Goal: Transaction & Acquisition: Book appointment/travel/reservation

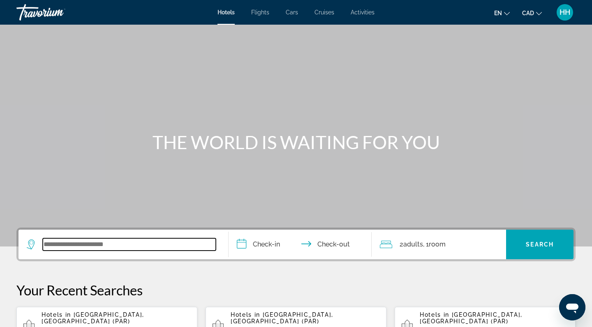
click at [67, 243] on input "Search widget" at bounding box center [129, 245] width 173 height 12
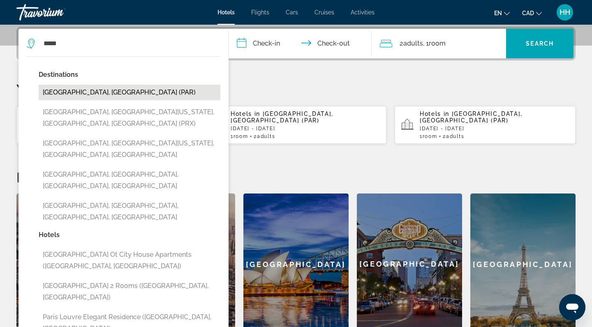
click at [96, 92] on button "[GEOGRAPHIC_DATA], [GEOGRAPHIC_DATA] (PAR)" at bounding box center [130, 93] width 182 height 16
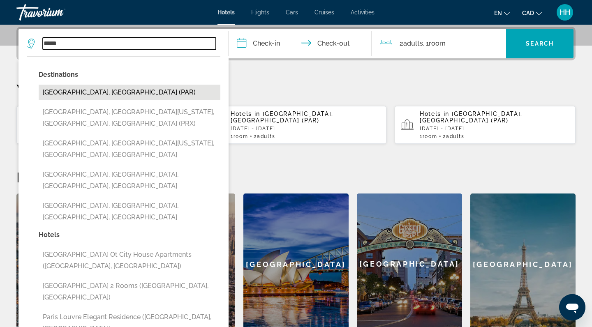
type input "**********"
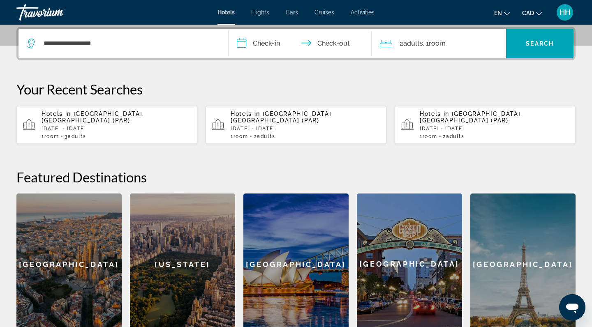
click at [270, 42] on input "**********" at bounding box center [302, 45] width 146 height 32
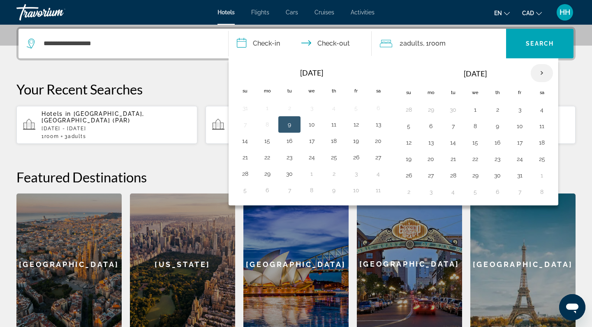
click at [544, 72] on th "Next month" at bounding box center [542, 73] width 22 height 18
click at [496, 176] on button "27" at bounding box center [497, 176] width 13 height 12
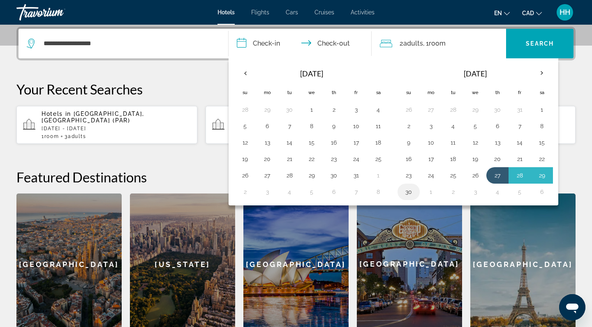
click at [408, 192] on button "30" at bounding box center [408, 192] width 13 height 12
type input "**********"
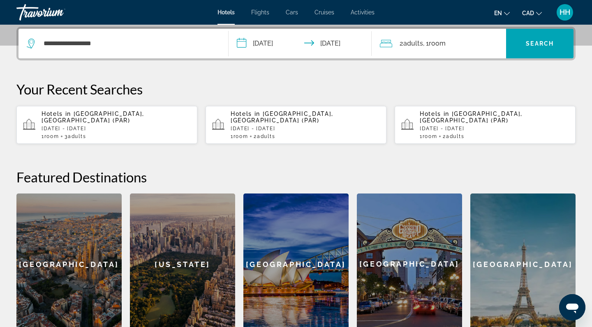
click at [449, 43] on div "2 Adult Adults , 1 Room rooms" at bounding box center [443, 44] width 127 height 12
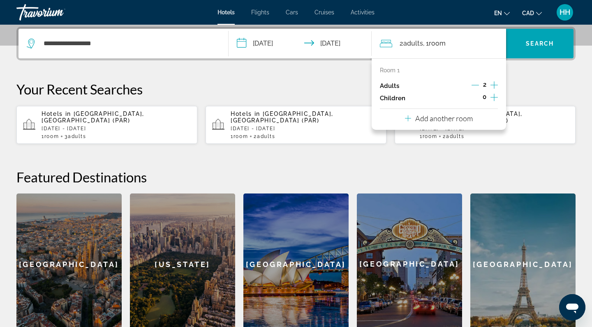
click at [496, 84] on icon "Increment adults" at bounding box center [494, 85] width 7 height 10
click at [538, 41] on span "Search" at bounding box center [540, 43] width 28 height 7
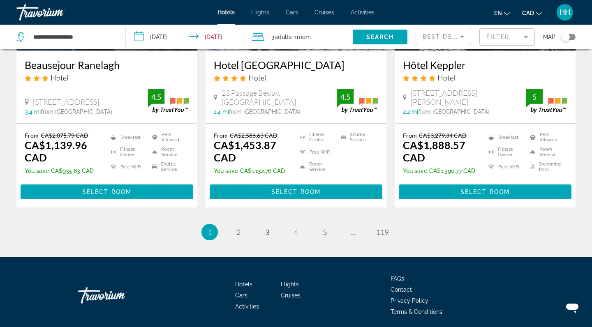
scroll to position [1098, 0]
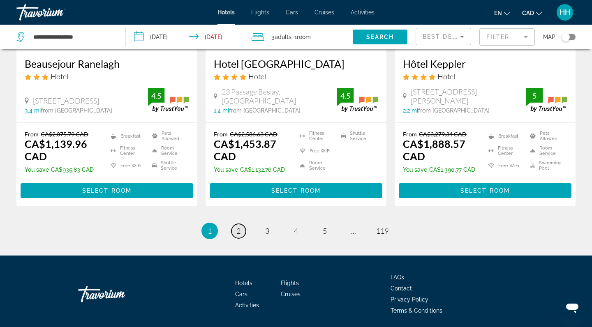
click at [239, 227] on span "2" at bounding box center [238, 231] width 4 height 9
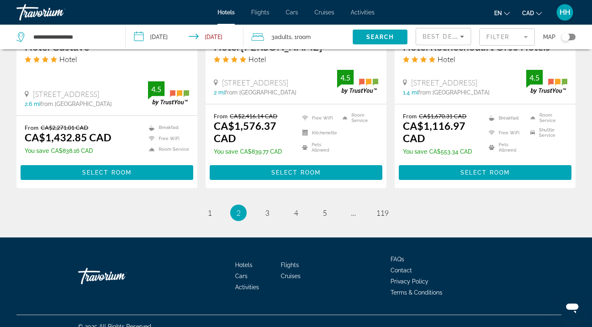
scroll to position [1107, 0]
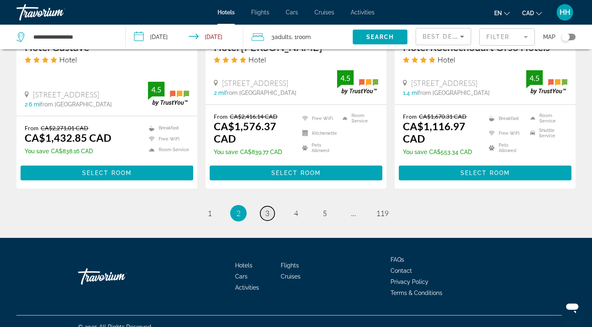
click at [268, 209] on span "3" at bounding box center [267, 213] width 4 height 9
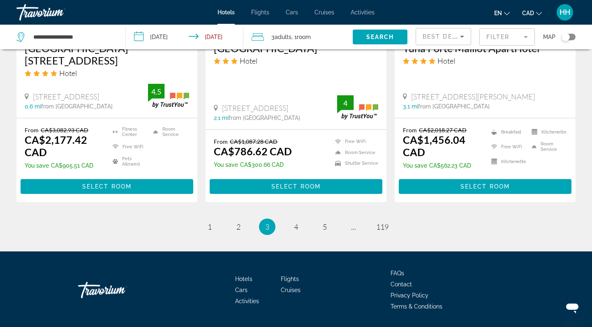
scroll to position [1103, 0]
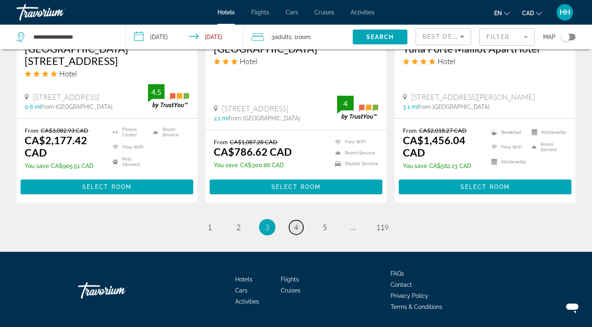
click at [297, 223] on span "4" at bounding box center [296, 227] width 4 height 9
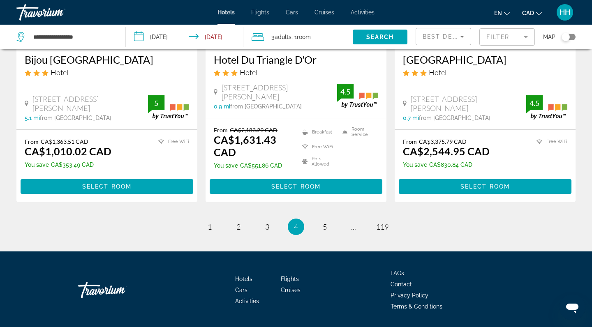
scroll to position [1114, 0]
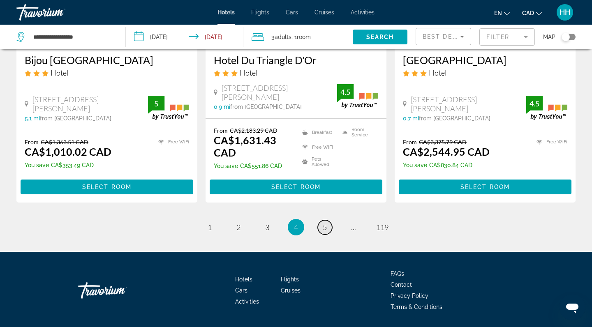
click at [324, 223] on span "5" at bounding box center [325, 227] width 4 height 9
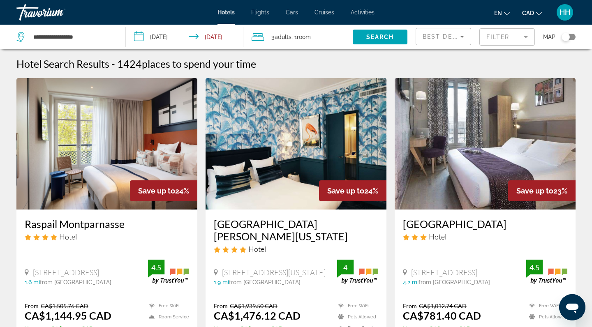
click at [168, 35] on input "**********" at bounding box center [186, 38] width 121 height 27
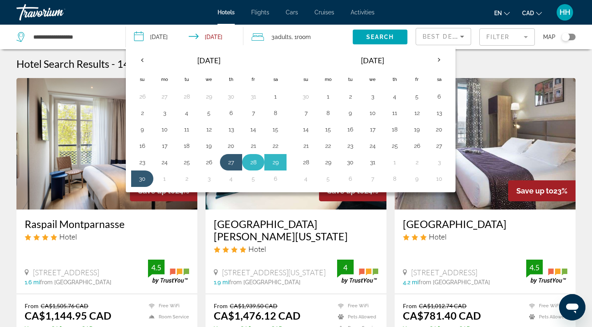
click at [254, 164] on button "28" at bounding box center [253, 163] width 13 height 12
click at [141, 178] on button "30" at bounding box center [142, 179] width 13 height 12
type input "**********"
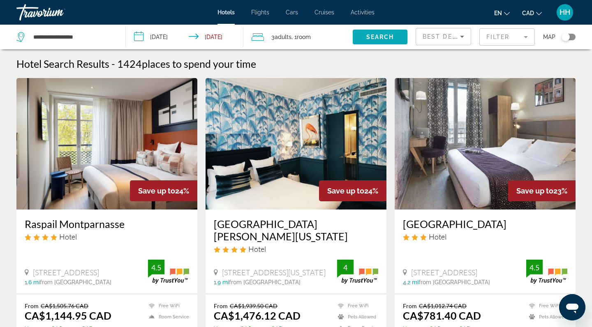
click at [386, 38] on span "Search" at bounding box center [380, 37] width 28 height 7
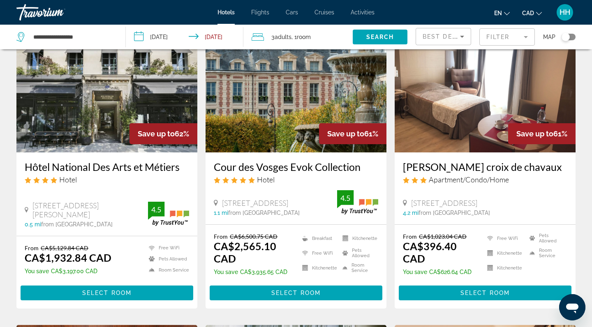
scroll to position [56, 0]
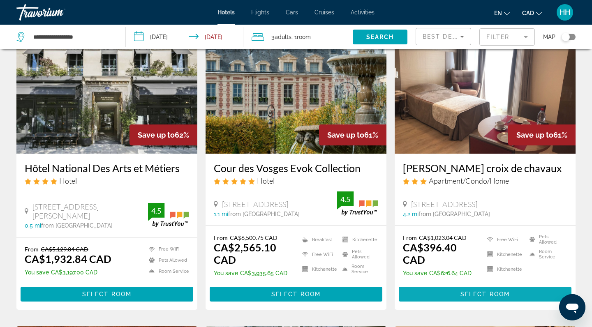
click at [466, 296] on span "Select Room" at bounding box center [485, 294] width 49 height 7
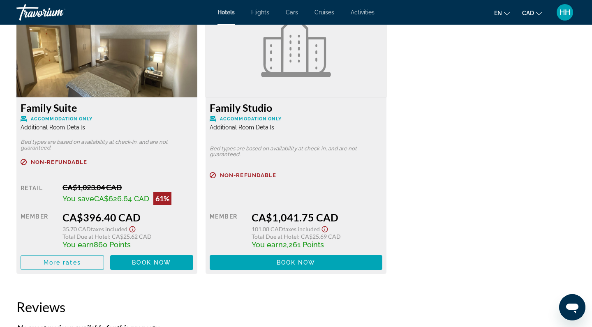
scroll to position [1171, 0]
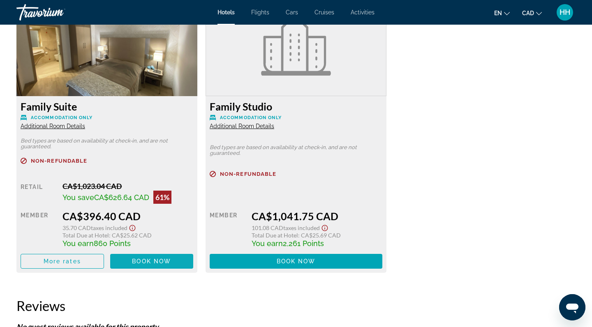
click at [163, 263] on span "Book now" at bounding box center [151, 261] width 39 height 7
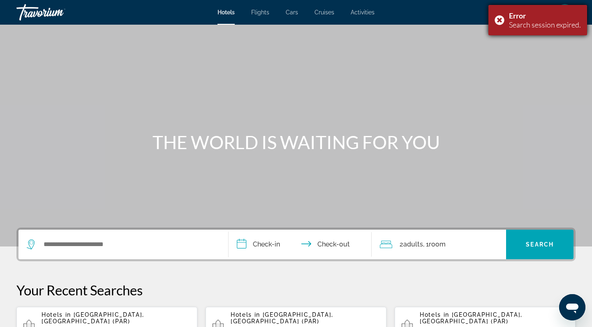
click at [498, 21] on div "Error Search session expired." at bounding box center [538, 20] width 99 height 30
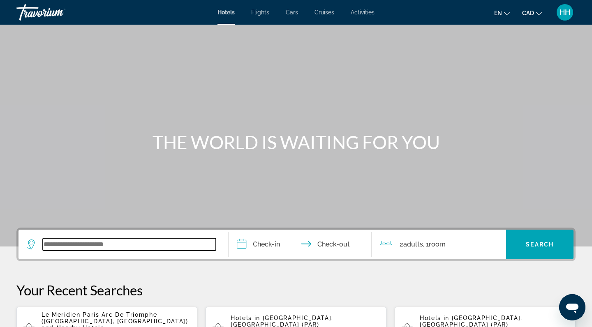
click at [49, 244] on input "Search widget" at bounding box center [129, 245] width 173 height 12
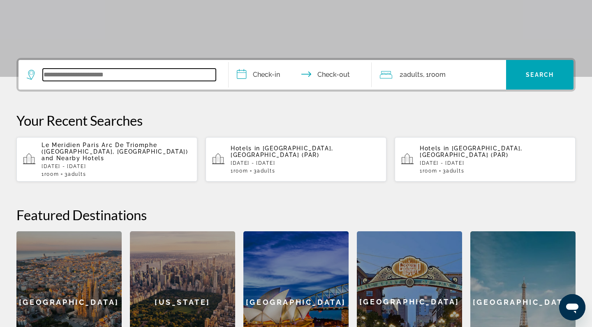
scroll to position [201, 0]
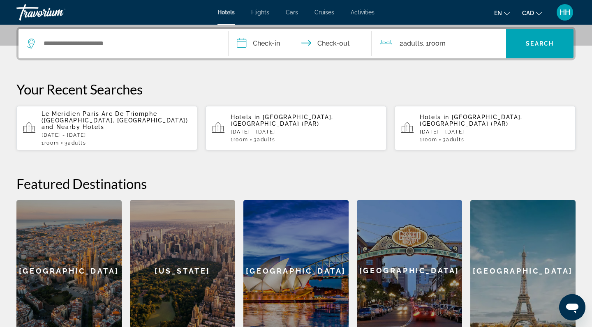
click at [104, 124] on span "and Nearby Hotels" at bounding box center [73, 127] width 63 height 7
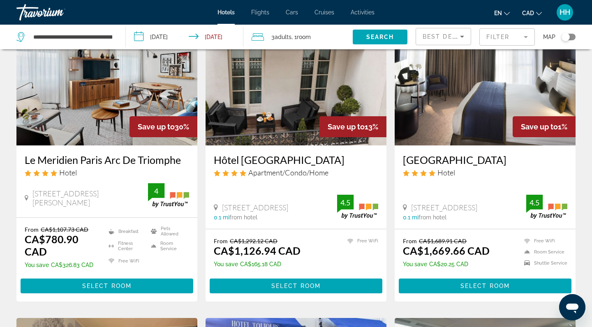
scroll to position [65, 0]
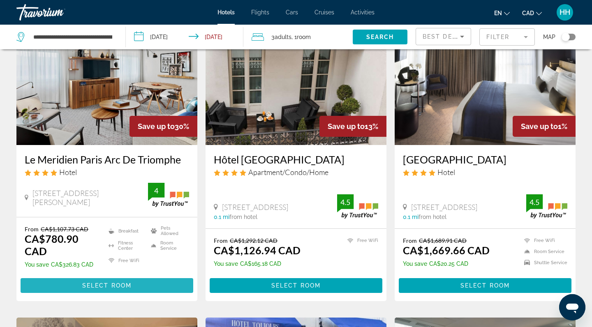
click at [113, 287] on span "Select Room" at bounding box center [106, 286] width 49 height 7
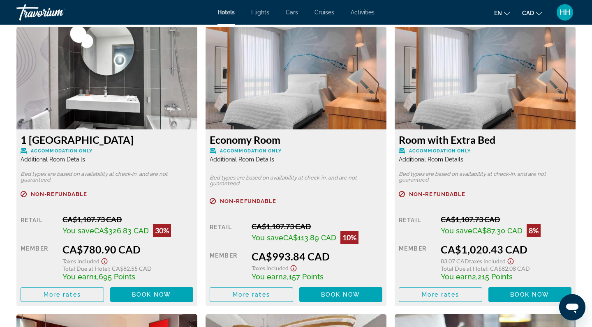
scroll to position [1145, 0]
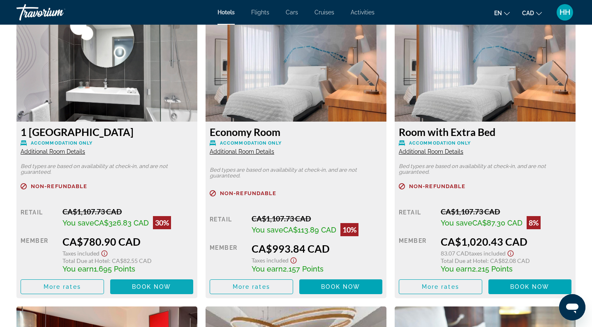
click at [144, 287] on span "Book now" at bounding box center [151, 287] width 39 height 7
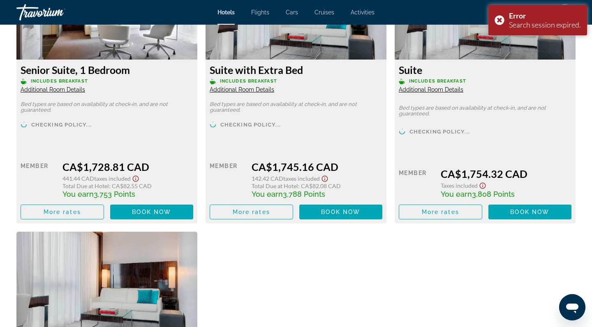
scroll to position [2263, 0]
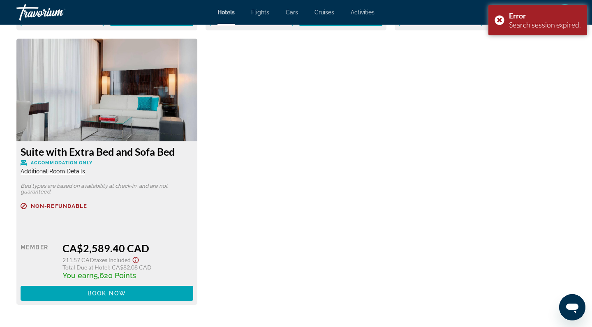
click at [573, 308] on icon "Open messaging window" at bounding box center [572, 309] width 12 height 10
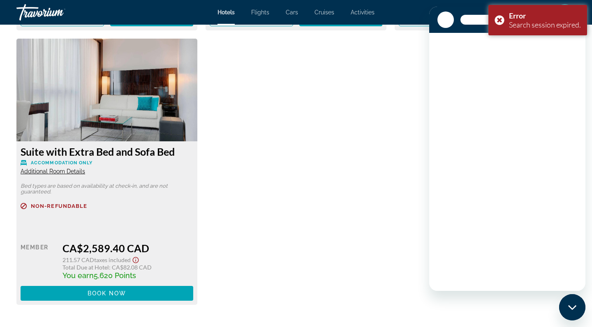
scroll to position [0, 0]
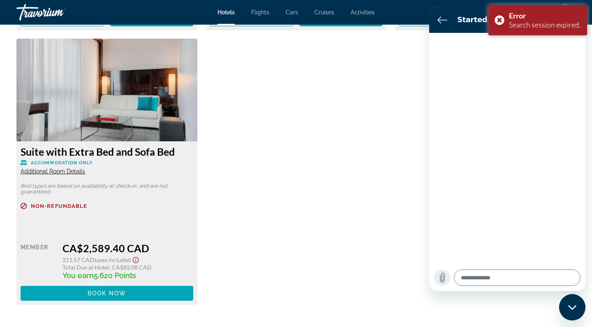
type textarea "*"
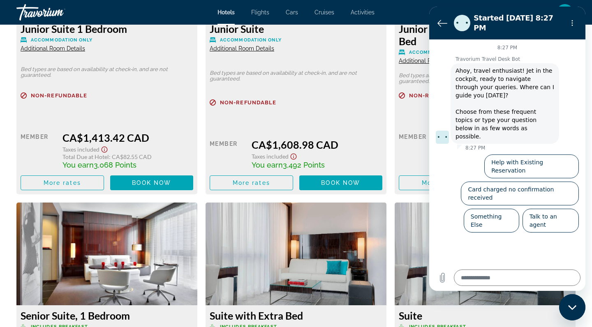
scroll to position [1526, 0]
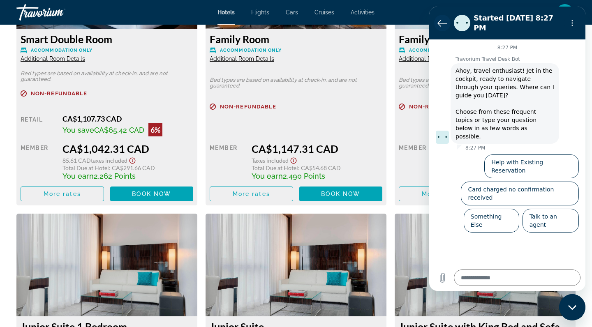
click at [441, 21] on icon "Back to the conversation list" at bounding box center [443, 23] width 10 height 10
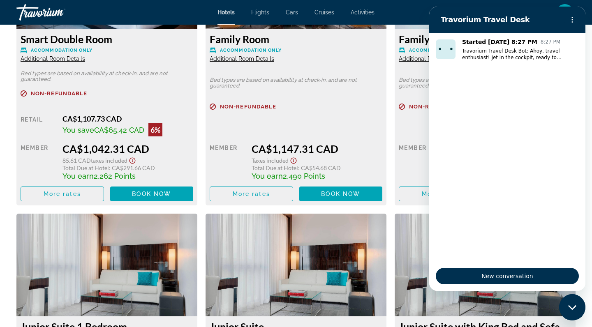
click at [572, 311] on div "Close messaging window" at bounding box center [572, 307] width 25 height 25
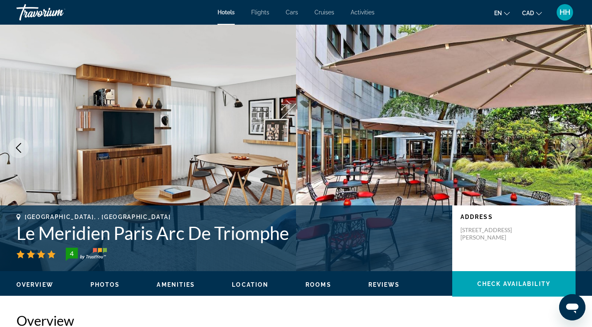
scroll to position [0, 0]
